Goal: Task Accomplishment & Management: Use online tool/utility

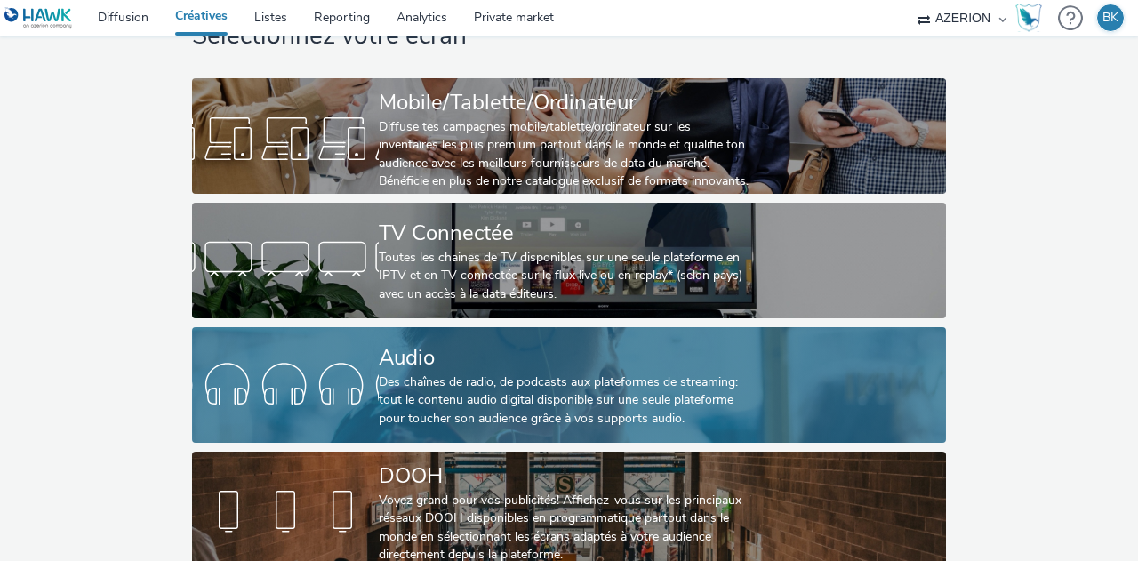
scroll to position [89, 0]
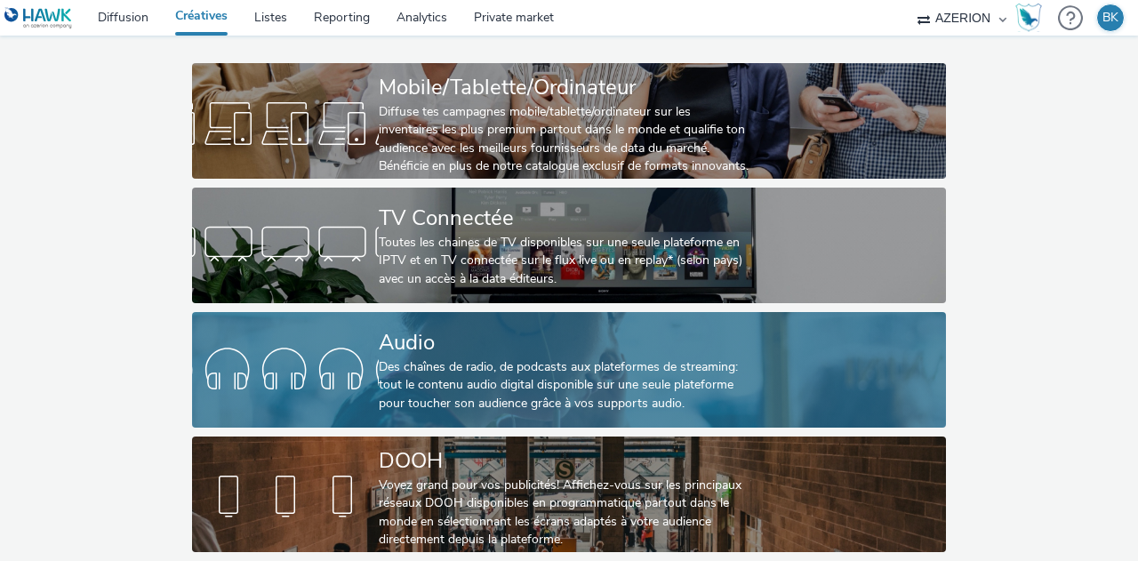
click at [482, 358] on div "Des chaînes de radio, de podcasts aux plateformes de streaming: tout le contenu…" at bounding box center [565, 385] width 373 height 54
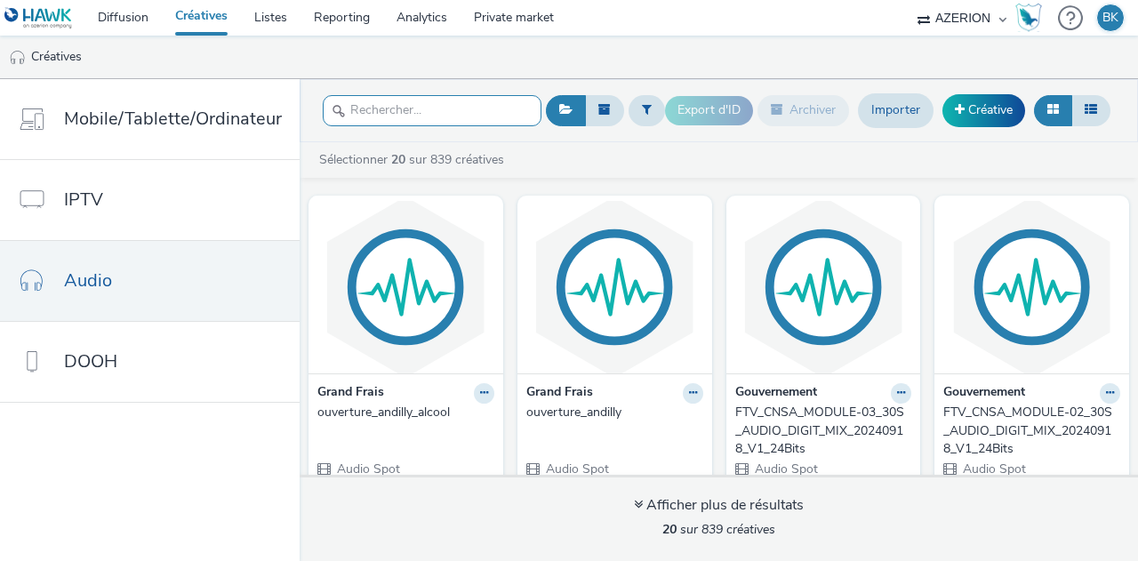
click at [470, 113] on input "text" at bounding box center [432, 110] width 219 height 31
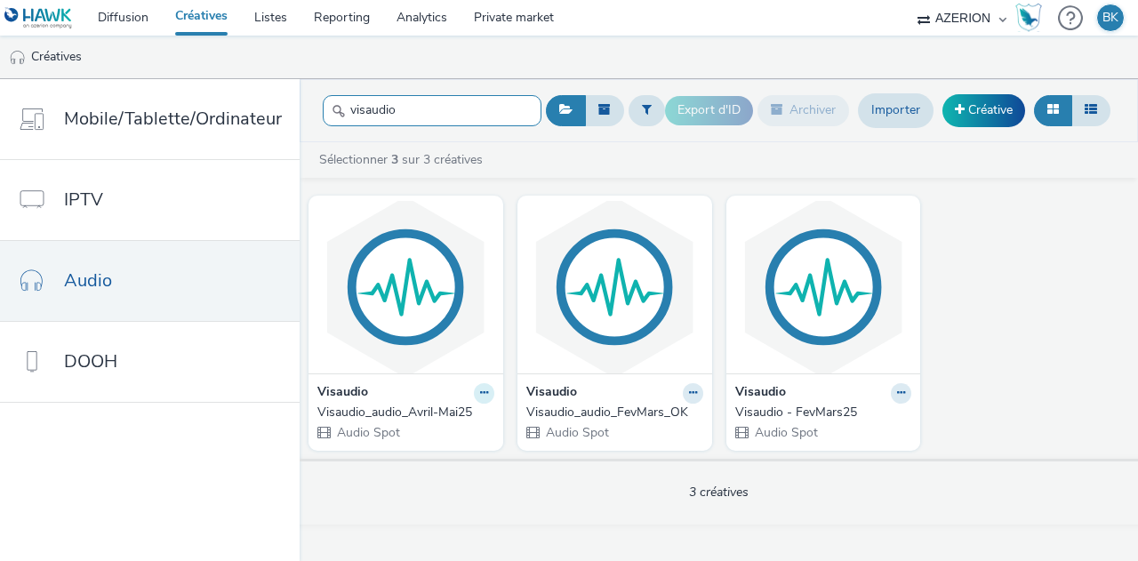
type input "visaudio"
click at [475, 391] on button at bounding box center [484, 393] width 20 height 20
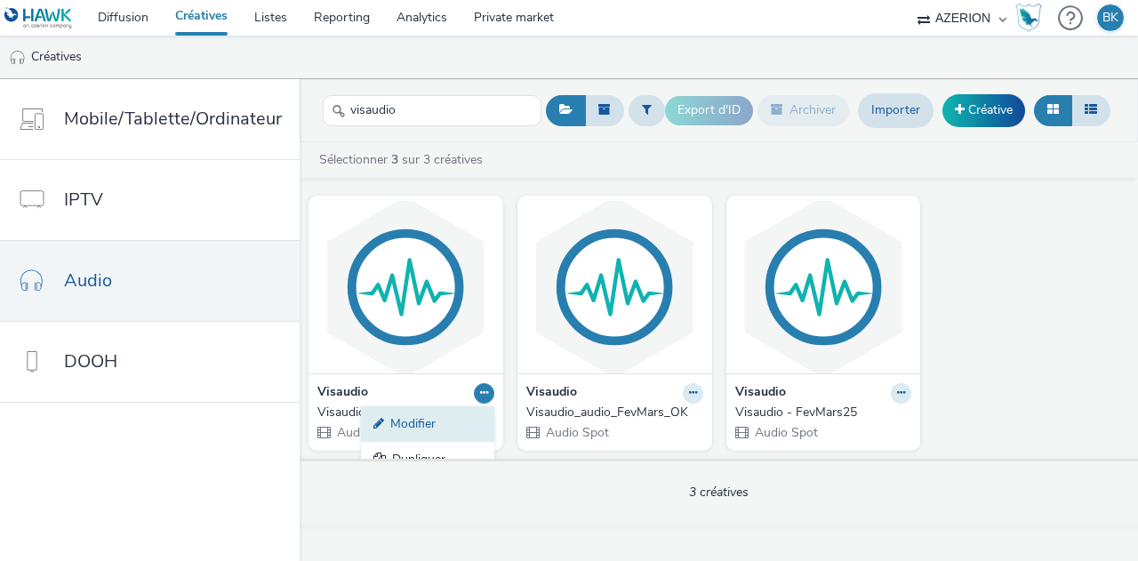
click at [426, 417] on link "Modifier" at bounding box center [427, 424] width 133 height 36
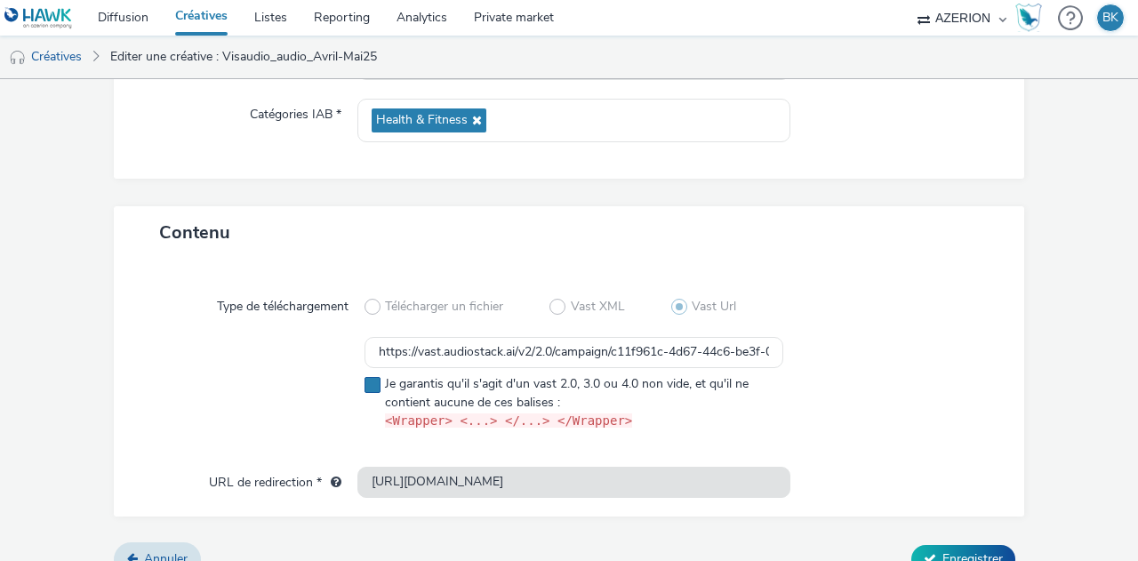
scroll to position [288, 0]
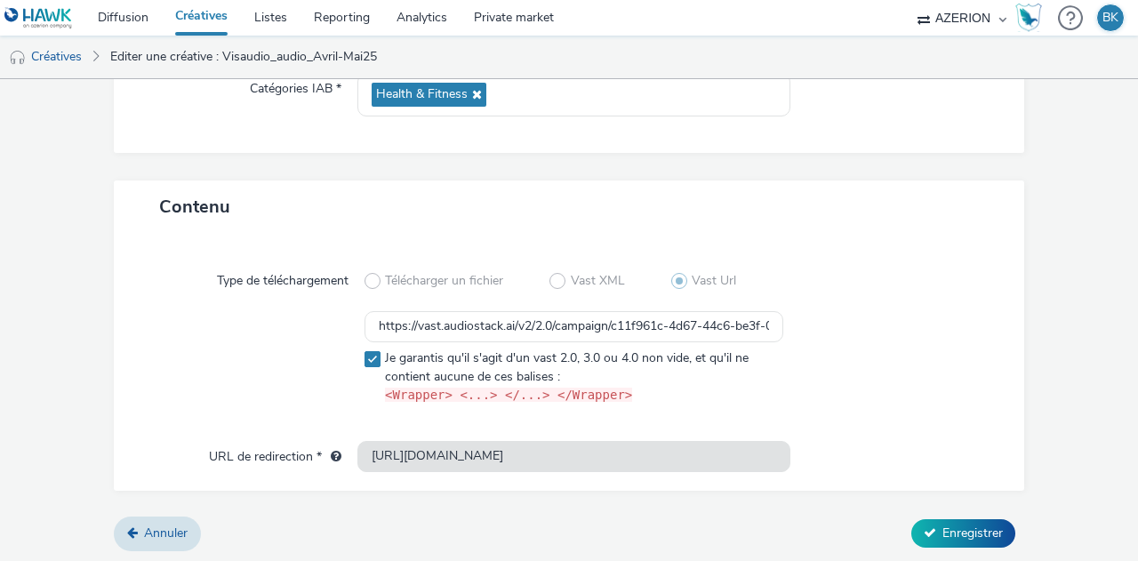
click at [899, 381] on div at bounding box center [888, 361] width 210 height 100
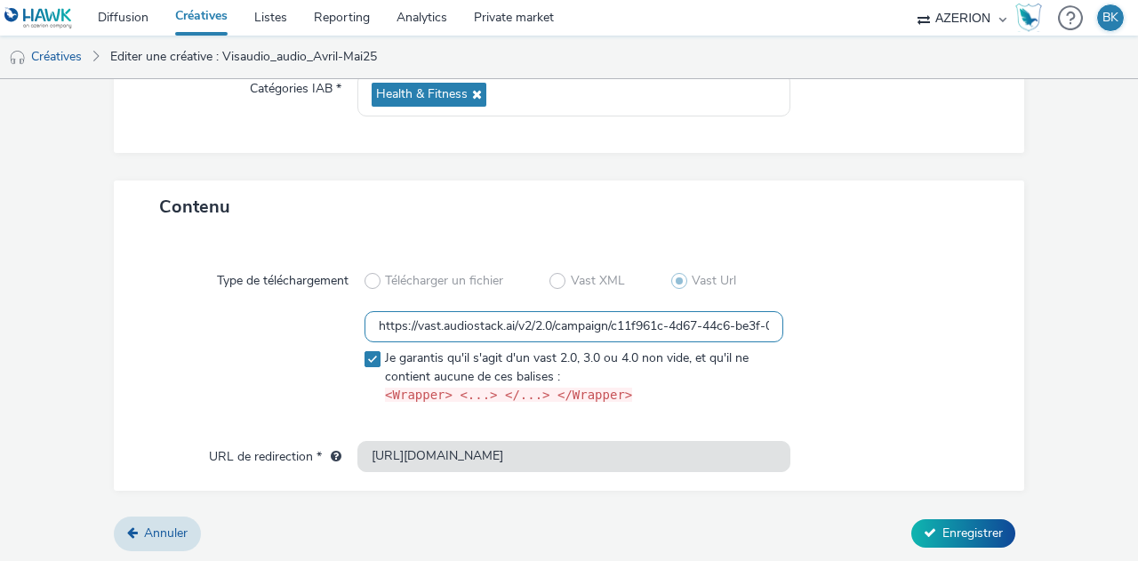
click at [455, 325] on input "https://vast.audiostack.ai/v2/2.0/campaign/c11f961c-4d67-44c6-be3f-0fecb7f8d715…" at bounding box center [574, 326] width 419 height 31
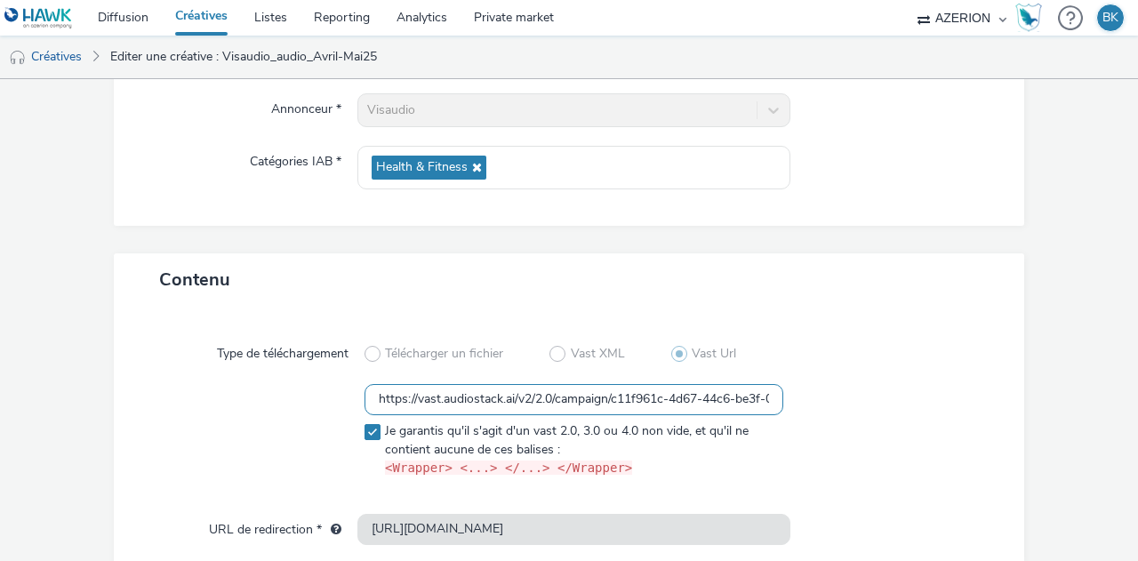
scroll to position [0, 0]
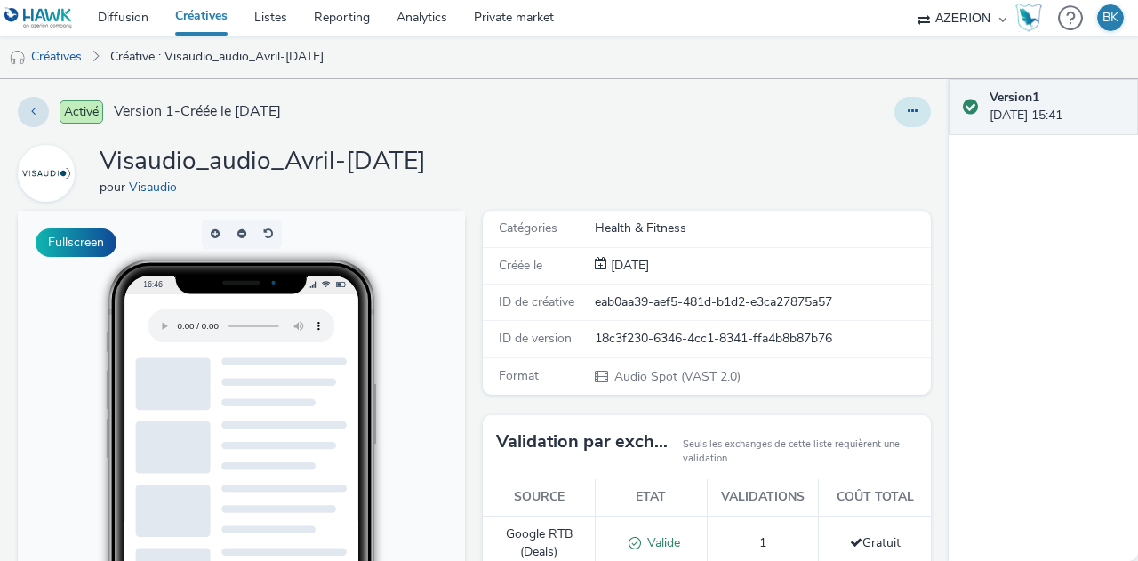
click at [908, 109] on icon at bounding box center [913, 111] width 10 height 12
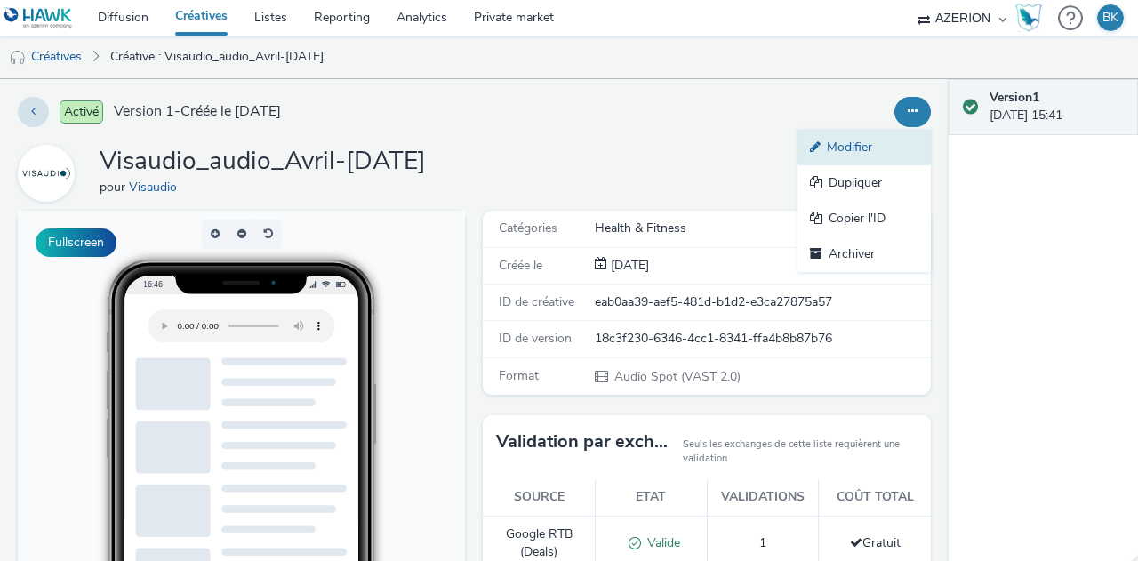
click at [857, 153] on link "Modifier" at bounding box center [864, 148] width 133 height 36
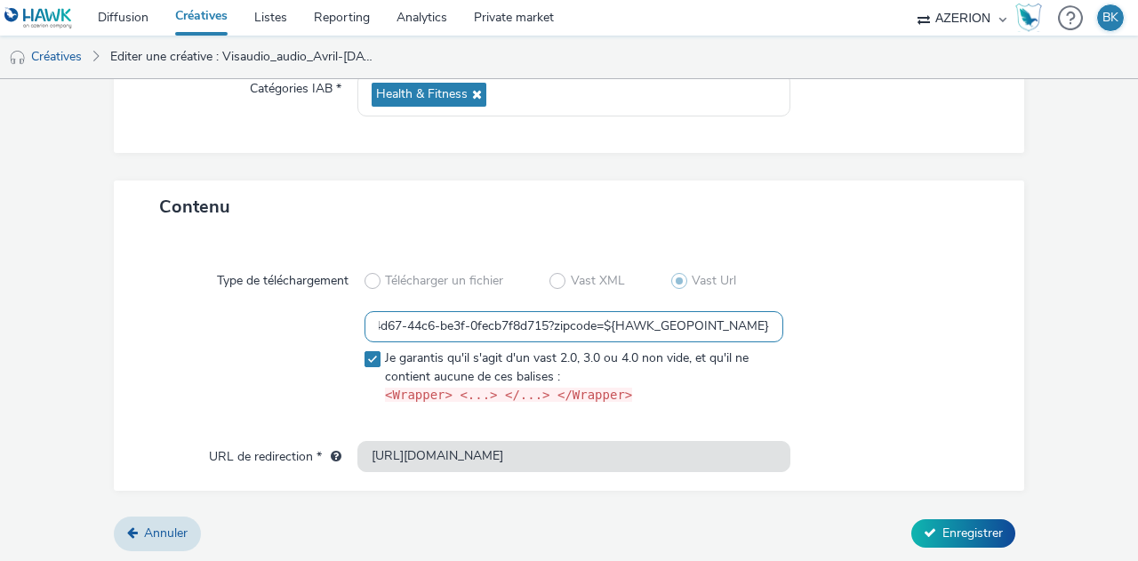
scroll to position [0, 309]
drag, startPoint x: 672, startPoint y: 320, endPoint x: 864, endPoint y: 331, distance: 192.4
click at [864, 331] on div "https://vast.audiostack.ai/v2/2.0/campaign/c11f961c-4d67-44c6-be3f-0fecb7f8d715…" at bounding box center [569, 361] width 846 height 100
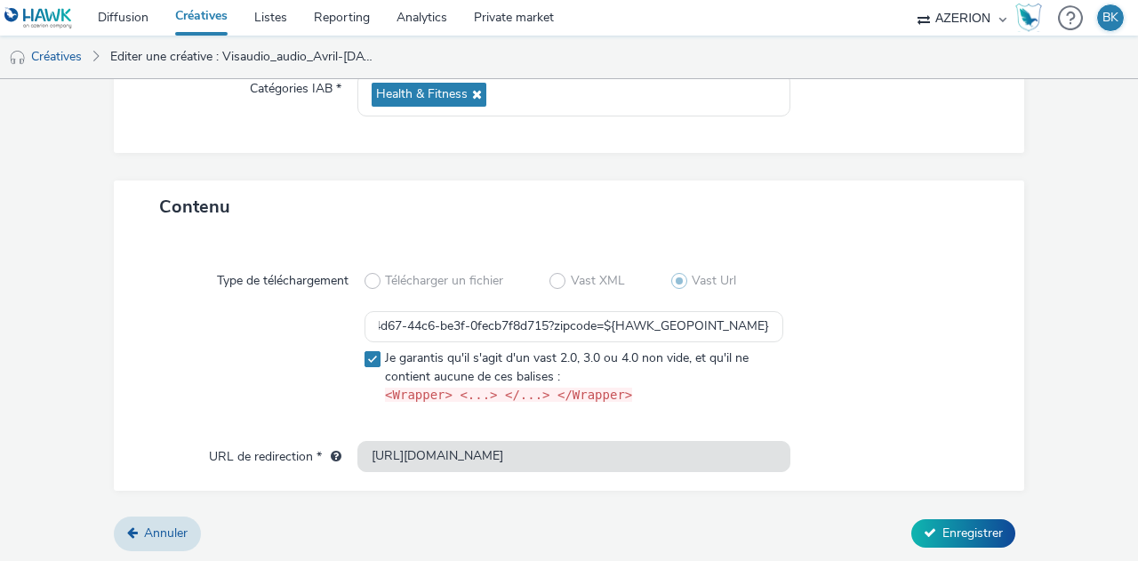
scroll to position [0, 0]
click at [864, 331] on div at bounding box center [888, 361] width 210 height 100
